Goal: Find specific page/section: Find specific page/section

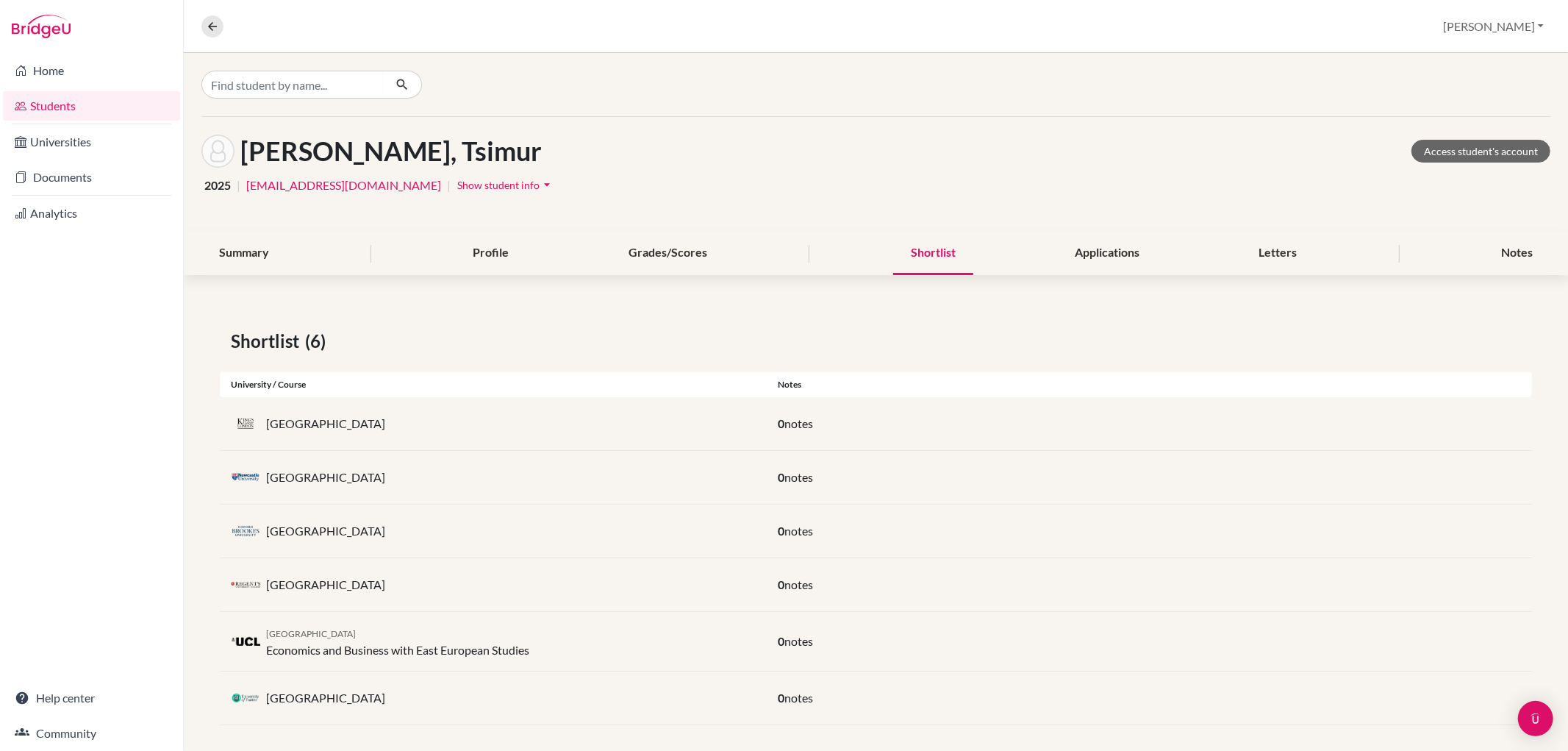
scroll to position [9, 0]
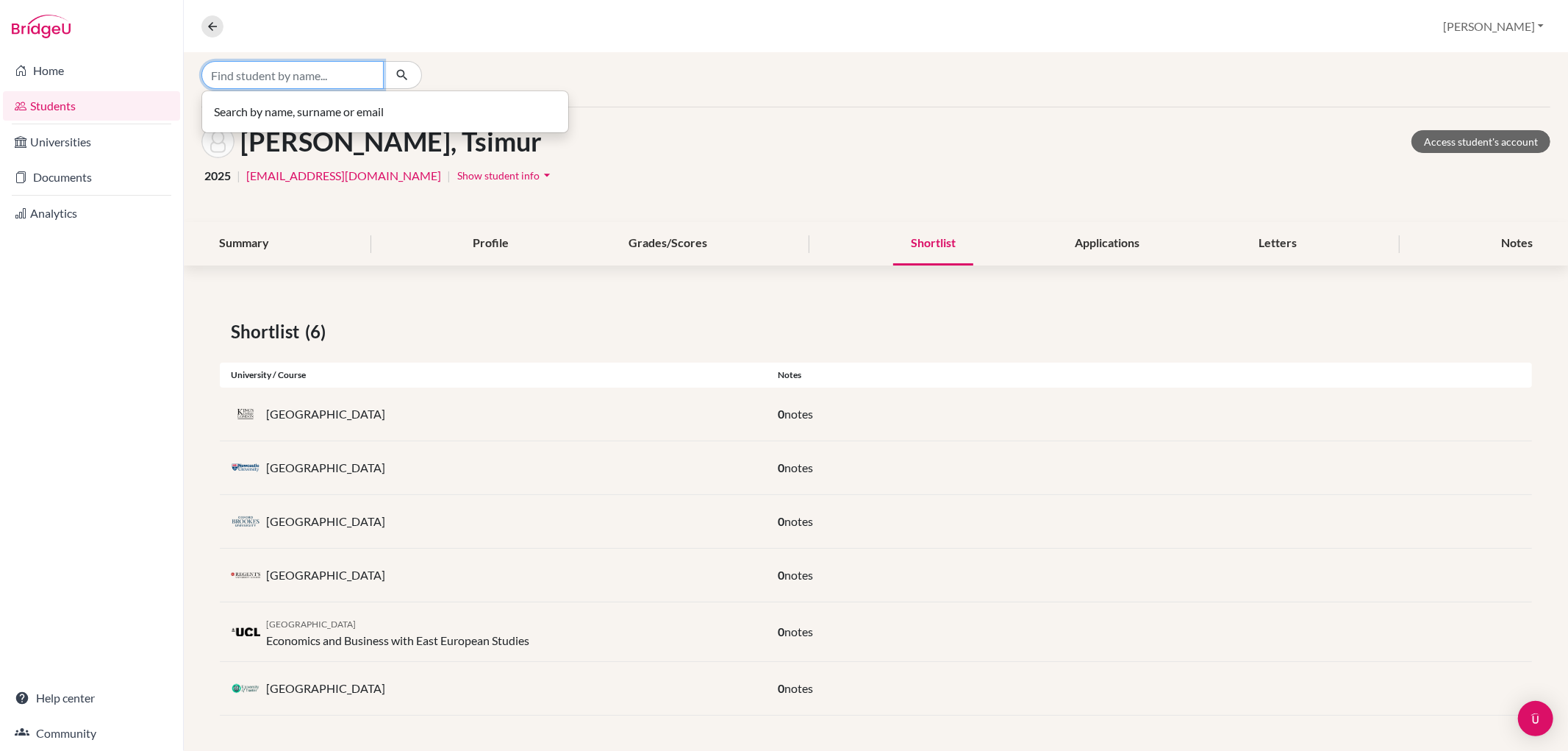
click at [252, 69] on input "Find student by name..." at bounding box center [292, 75] width 182 height 28
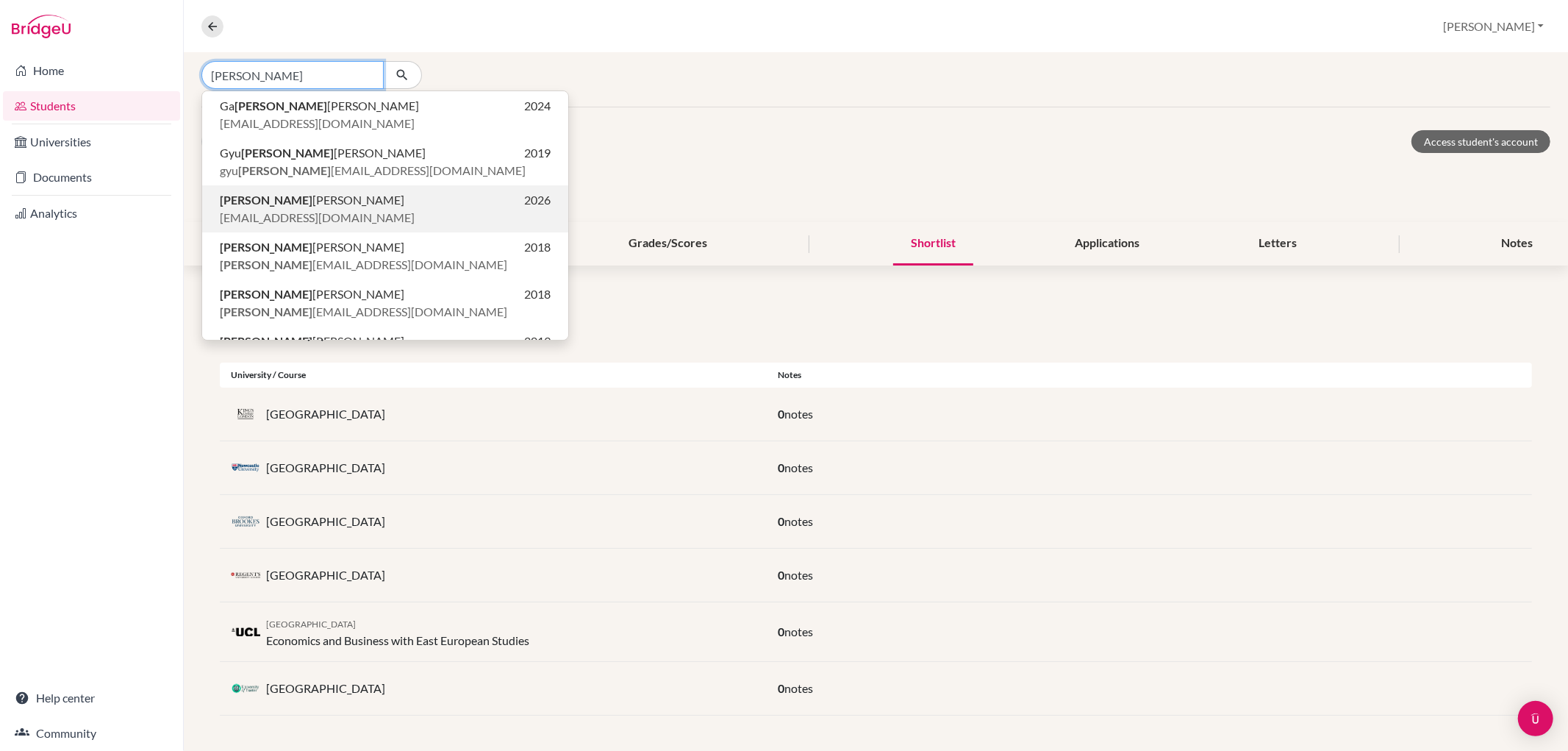
type input "[PERSON_NAME]"
click at [266, 206] on span "[PERSON_NAME]" at bounding box center [312, 200] width 184 height 18
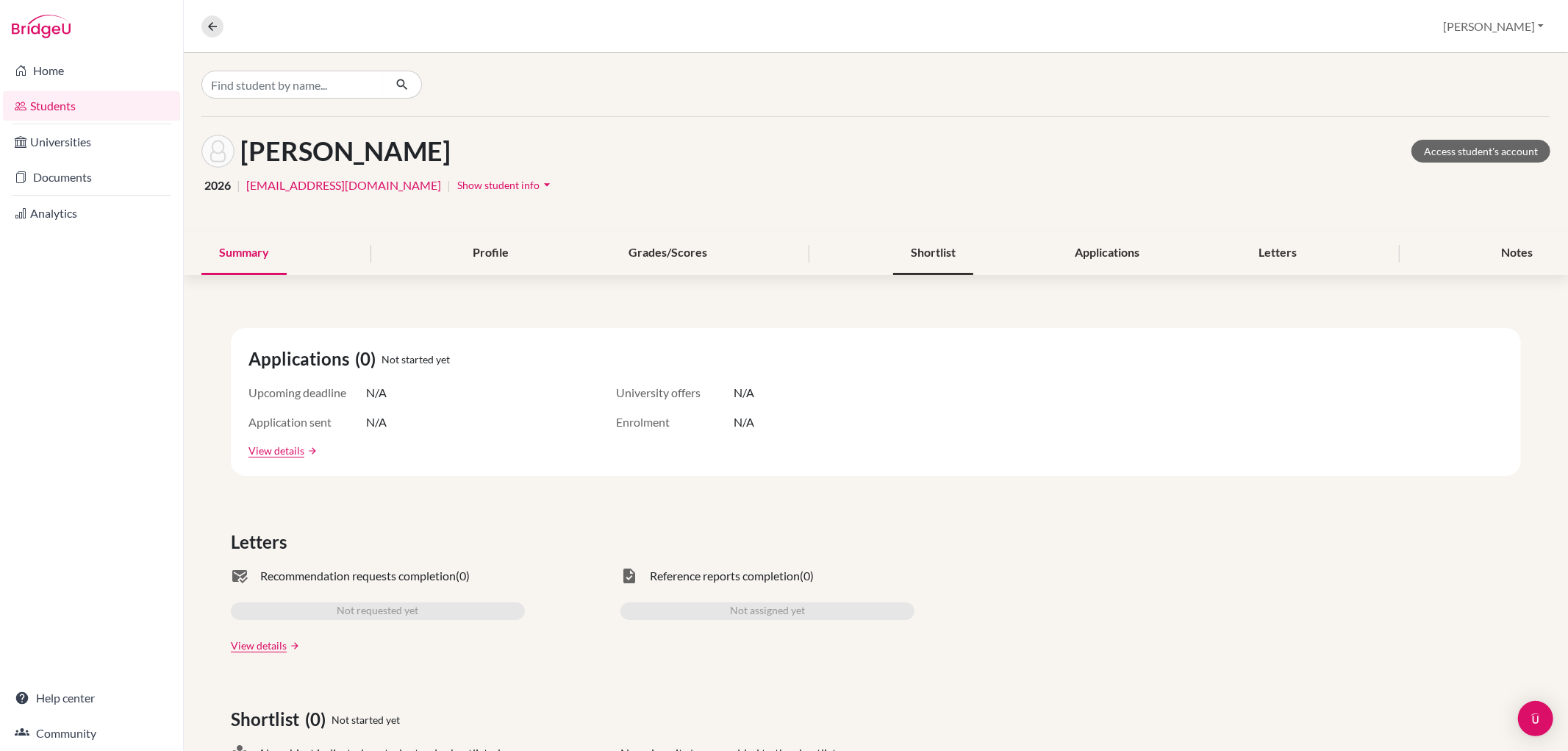
click at [931, 247] on div "Shortlist" at bounding box center [934, 253] width 80 height 44
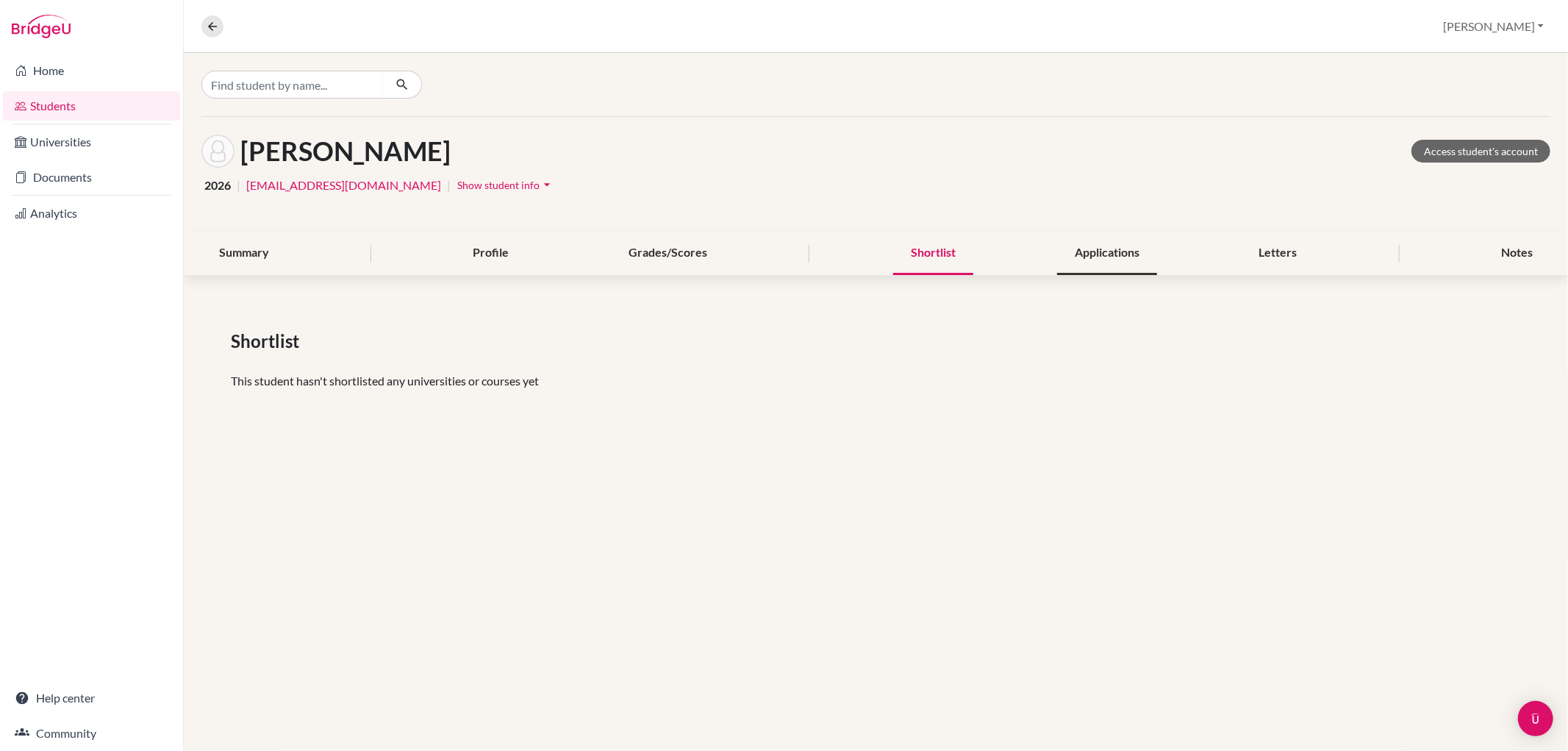
click at [1113, 246] on div "Applications" at bounding box center [1107, 253] width 100 height 44
click at [918, 257] on div "Shortlist" at bounding box center [934, 253] width 80 height 44
